Goal: Check status: Check status

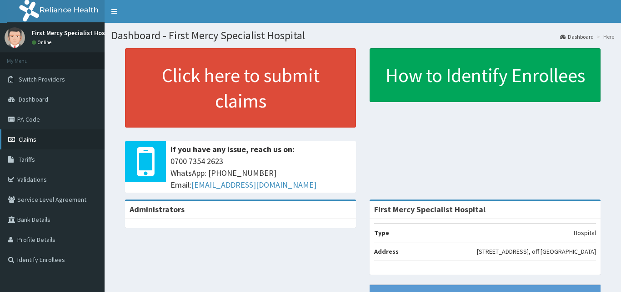
drag, startPoint x: 0, startPoint y: 0, endPoint x: 22, endPoint y: 140, distance: 141.4
click at [22, 140] on span "Claims" at bounding box center [28, 139] width 18 height 8
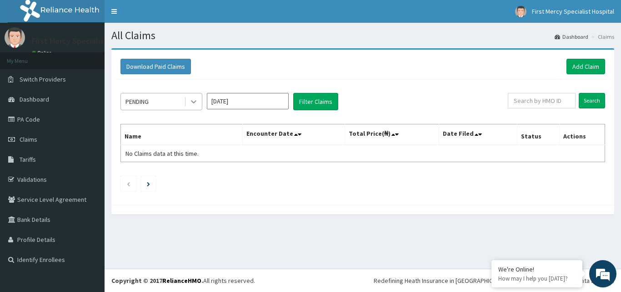
click at [195, 101] on icon at bounding box center [193, 101] width 9 height 9
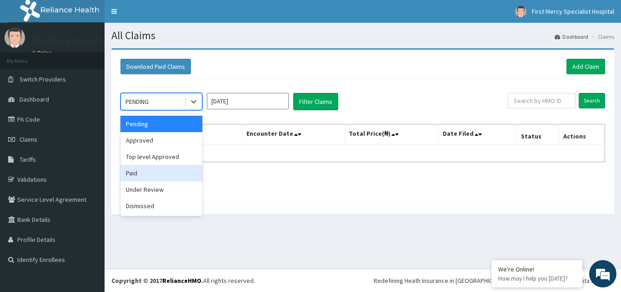
click at [142, 171] on div "Paid" at bounding box center [162, 173] width 82 height 16
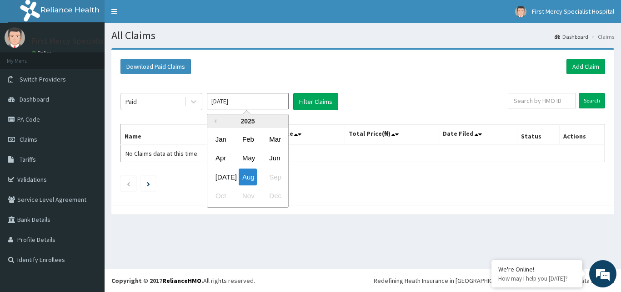
click at [259, 102] on input "Aug 2025" at bounding box center [248, 101] width 82 height 16
click at [225, 172] on div "Jul" at bounding box center [221, 176] width 18 height 17
type input "Jul 2025"
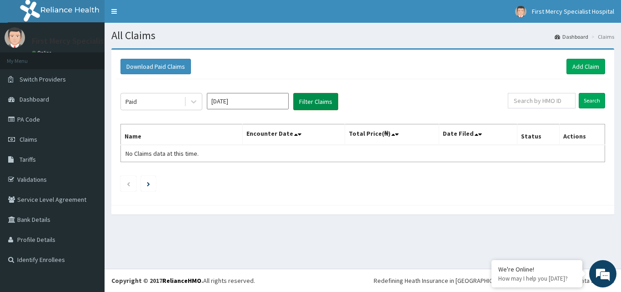
click at [305, 100] on button "Filter Claims" at bounding box center [315, 101] width 45 height 17
